Goal: Find specific page/section

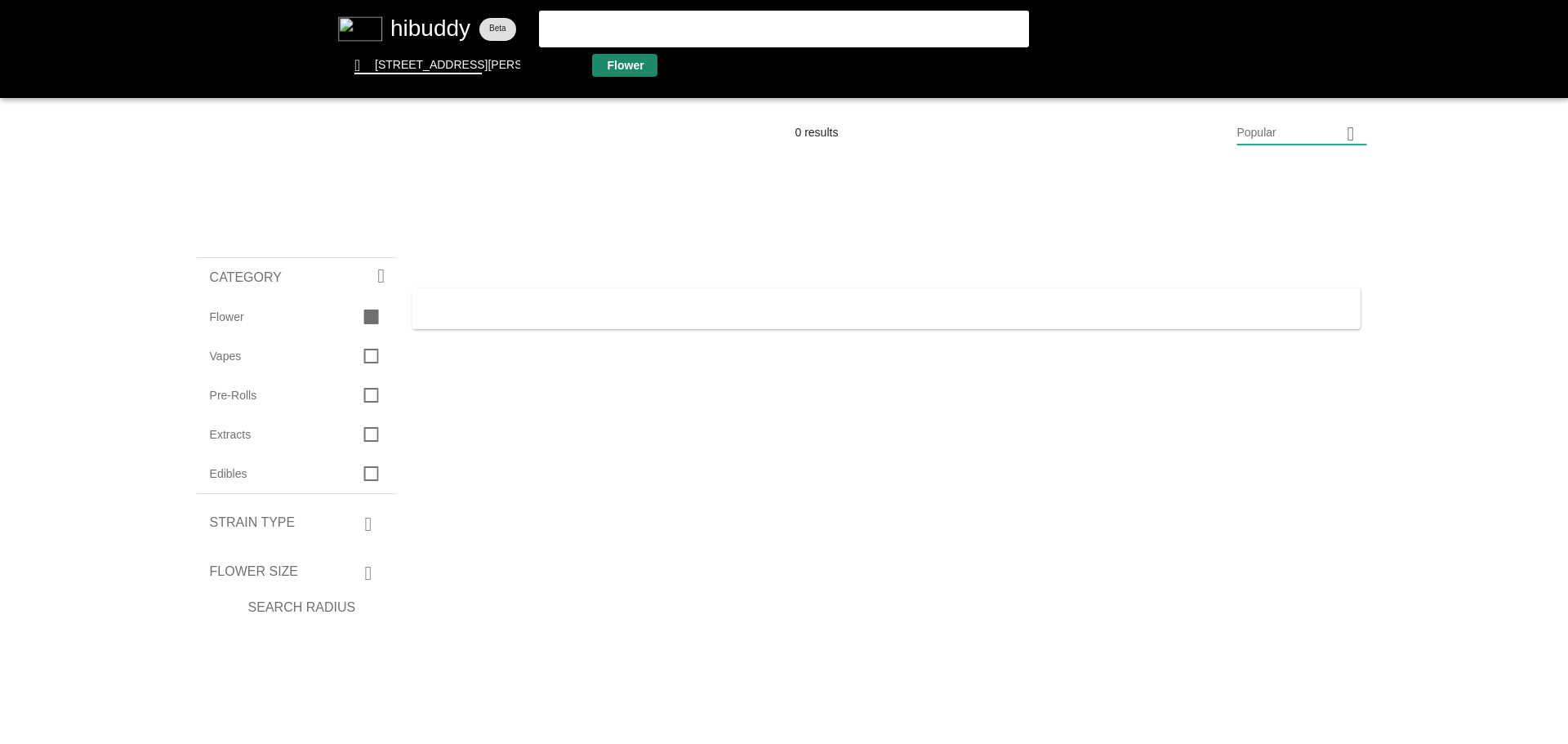
click at [625, 68] on flt-glass-pane at bounding box center [784, 372] width 1568 height 744
click at [460, 34] on flt-glass-pane at bounding box center [784, 372] width 1568 height 744
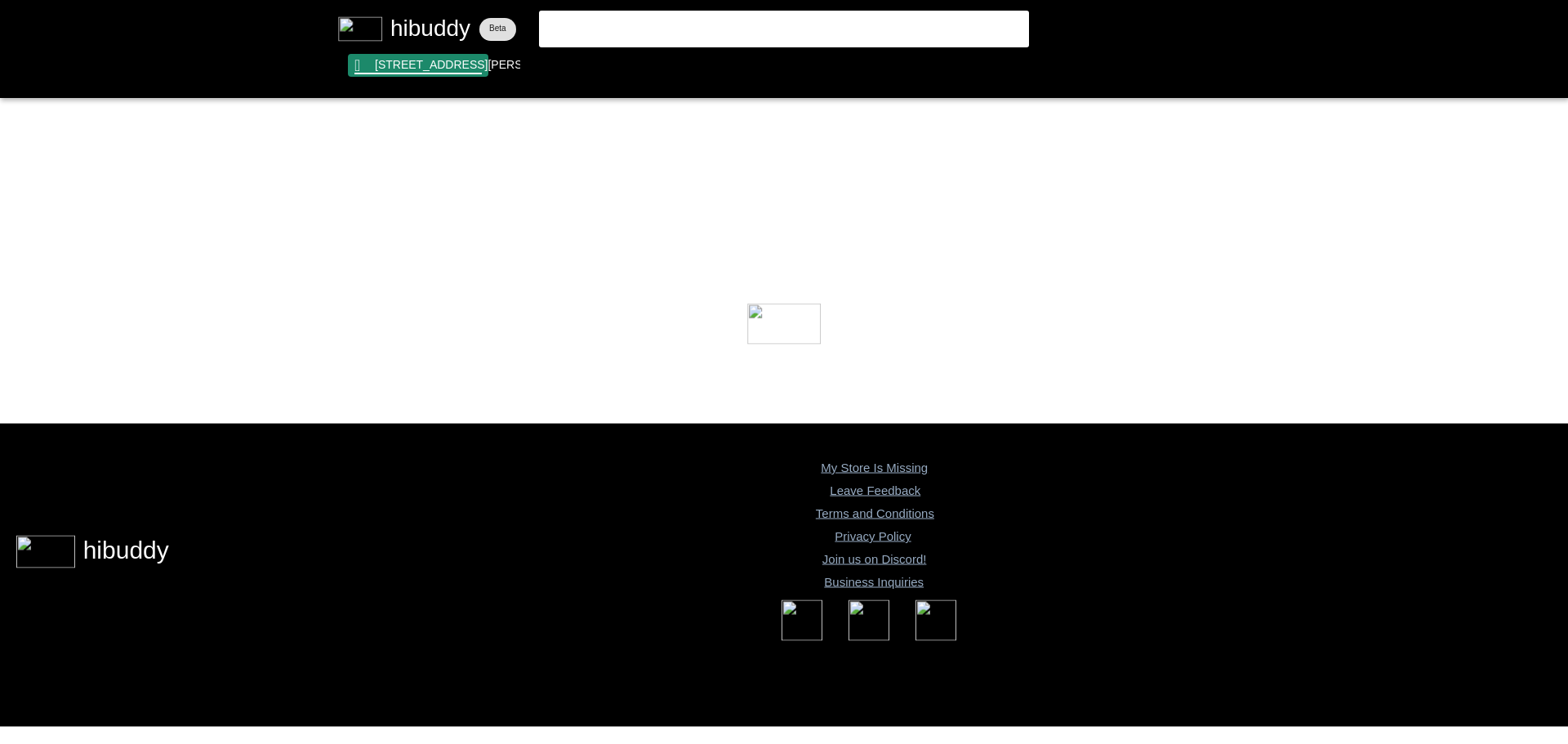
click at [463, 65] on flt-glass-pane at bounding box center [784, 372] width 1568 height 744
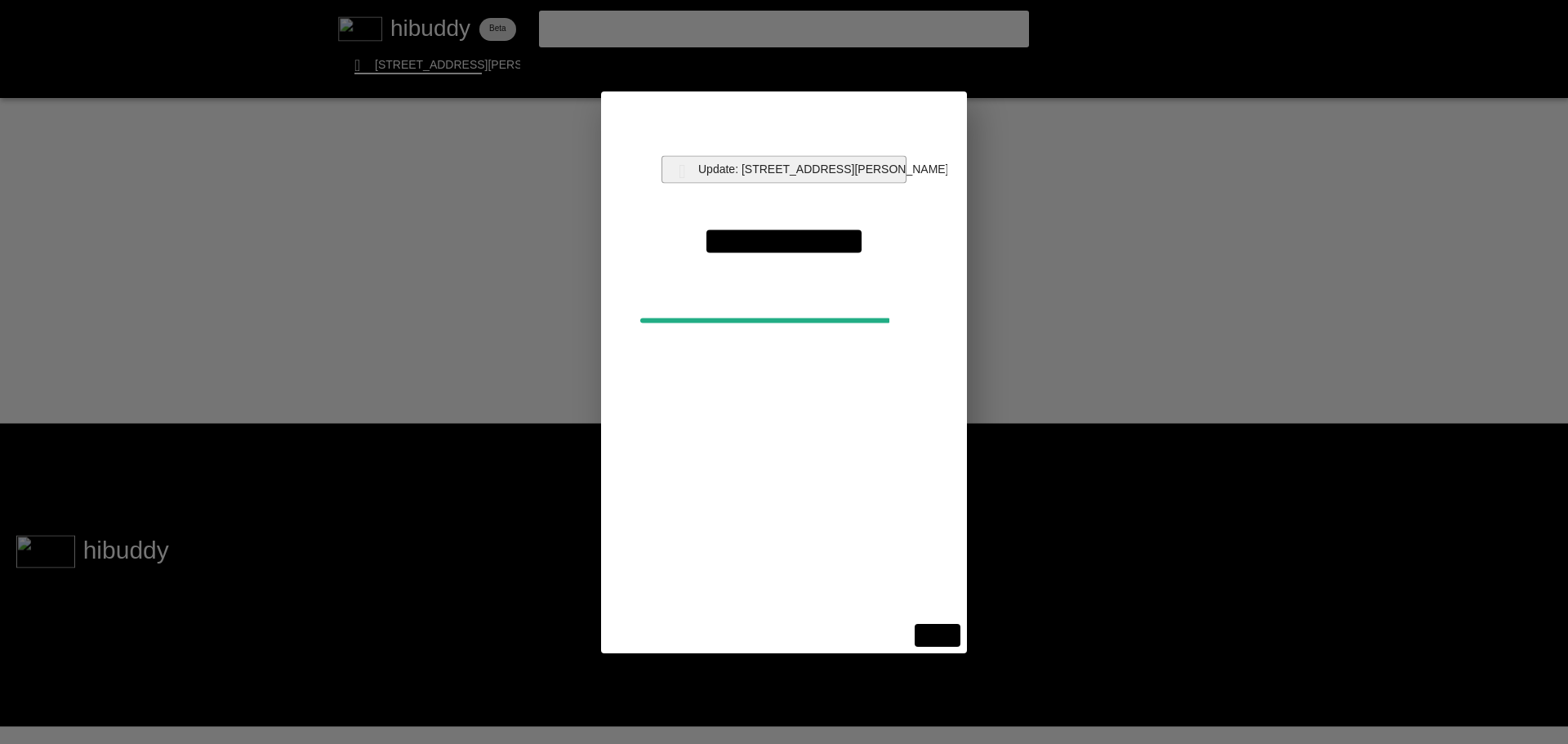
click at [786, 167] on flt-glass-pane at bounding box center [784, 372] width 1568 height 744
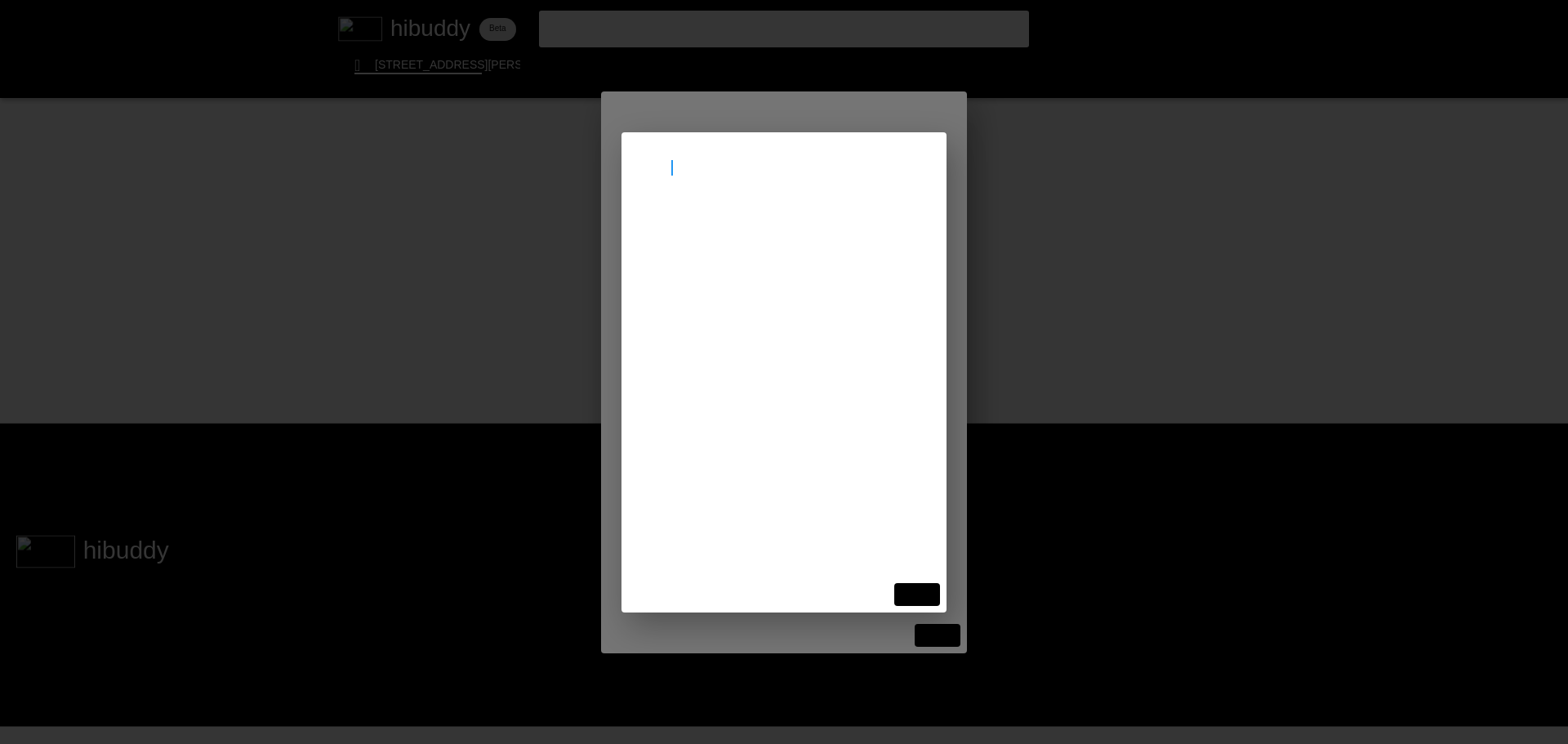
type input "otta"
